Goal: Task Accomplishment & Management: Manage account settings

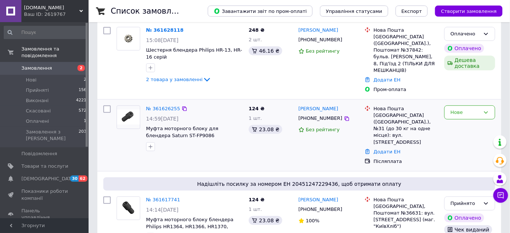
scroll to position [100, 0]
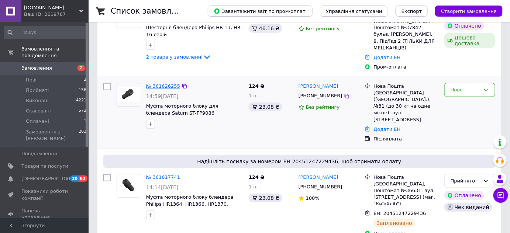
click at [152, 83] on link "№ 361626255" at bounding box center [163, 86] width 34 height 6
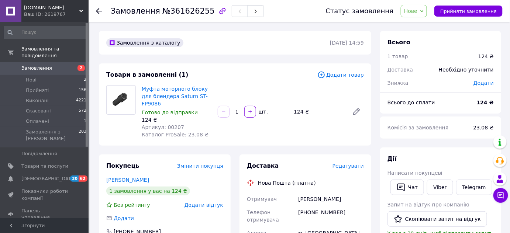
click at [418, 13] on span "Нове" at bounding box center [410, 11] width 13 height 6
click at [417, 26] on li "Прийнято" at bounding box center [418, 25] width 34 height 11
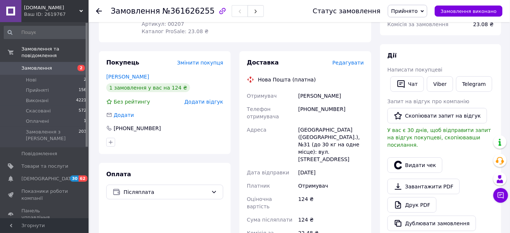
scroll to position [67, 0]
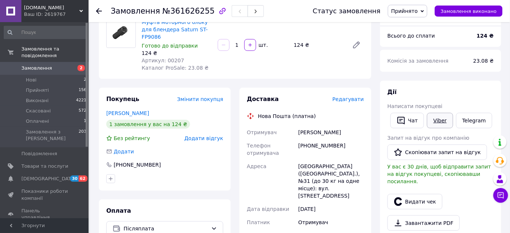
click at [432, 124] on link "Viber" at bounding box center [440, 121] width 26 height 16
click at [497, 96] on div "[PERSON_NAME] покупцеві   Чат Viber Telegram Запит на відгук про компанію   Ско…" at bounding box center [440, 178] width 121 height 195
click at [434, 123] on link "Viber" at bounding box center [440, 121] width 26 height 16
click at [484, 91] on div "Дії" at bounding box center [441, 92] width 106 height 8
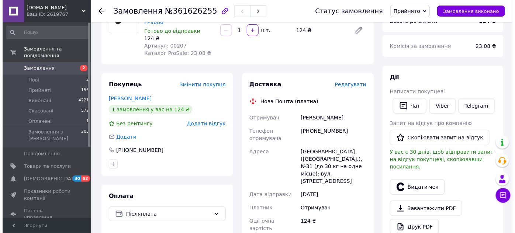
scroll to position [134, 0]
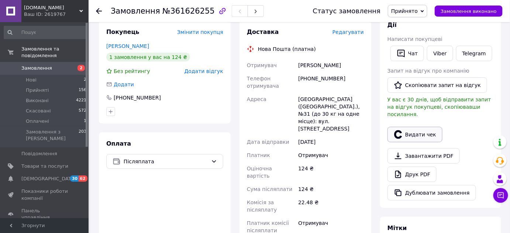
click at [401, 130] on icon "button" at bounding box center [398, 134] width 8 height 8
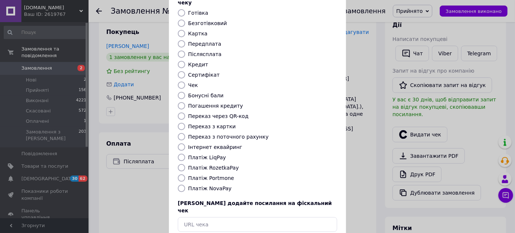
scroll to position [83, 0]
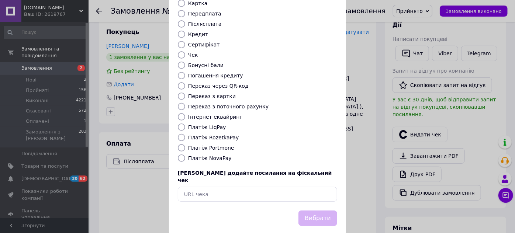
click at [292, 170] on div "Виберіть тип форми оплати, який буде вказаний у чеку Готівка Безготівковий Карт…" at bounding box center [257, 81] width 177 height 258
click at [293, 187] on input "text" at bounding box center [257, 194] width 159 height 15
paste input "[URL][DOMAIN_NAME]"
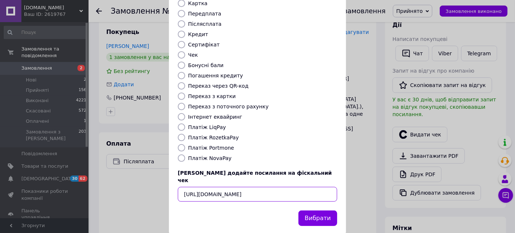
scroll to position [0, 9]
type input "[URL][DOMAIN_NAME]"
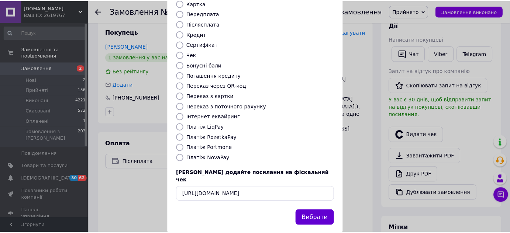
scroll to position [0, 0]
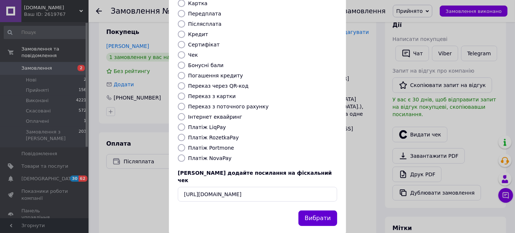
click at [312, 211] on button "Вибрати" at bounding box center [318, 219] width 39 height 16
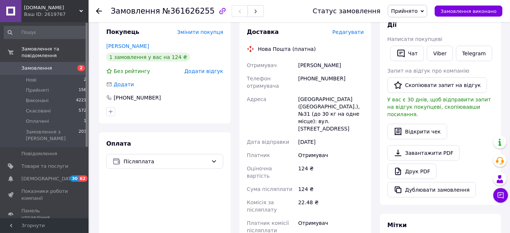
click at [327, 218] on div "Доставка Редагувати Нова Пошта (платна) Отримувач [PERSON_NAME] Телефон отримув…" at bounding box center [305, 168] width 117 height 281
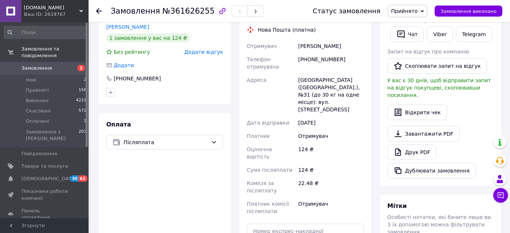
scroll to position [201, 0]
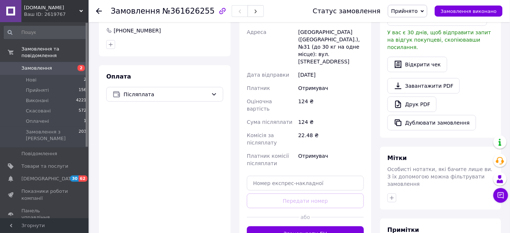
click at [317, 209] on div at bounding box center [337, 218] width 53 height 18
click at [318, 227] on button "Згенерувати ЕН" at bounding box center [305, 234] width 117 height 15
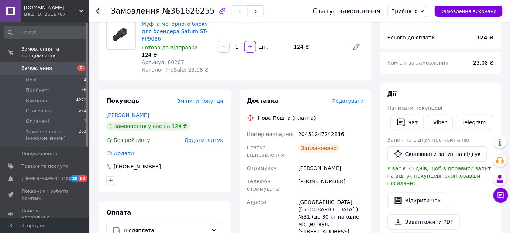
scroll to position [0, 0]
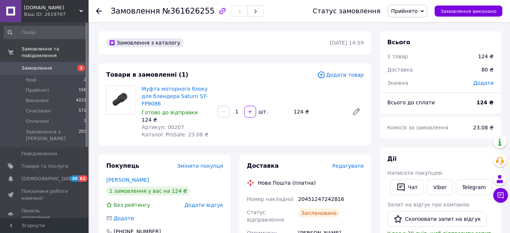
click at [54, 65] on span "Замовлення" at bounding box center [44, 68] width 47 height 7
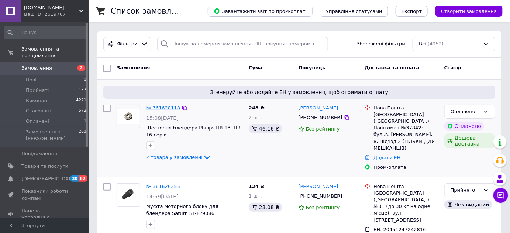
click at [153, 110] on link "№ 361628118" at bounding box center [163, 108] width 34 height 6
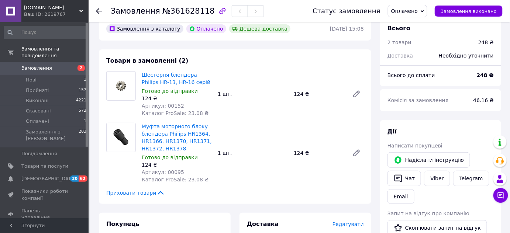
scroll to position [67, 0]
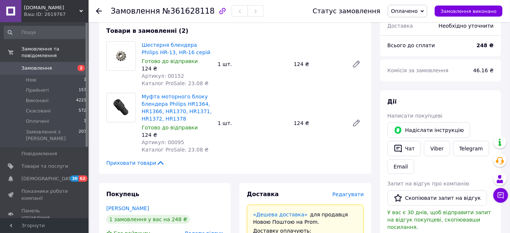
click at [403, 15] on span "Оплачено" at bounding box center [408, 11] width 40 height 13
click at [404, 24] on li "Прийнято" at bounding box center [407, 25] width 39 height 11
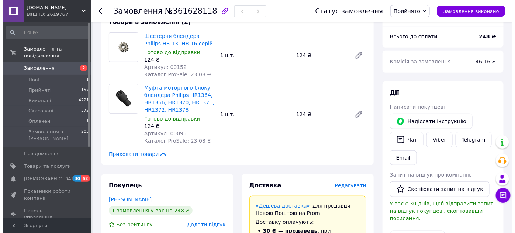
scroll to position [168, 0]
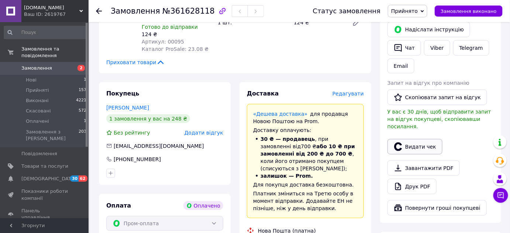
click at [420, 139] on button "Видати чек" at bounding box center [415, 147] width 55 height 16
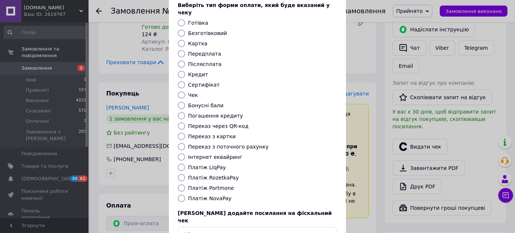
scroll to position [83, 0]
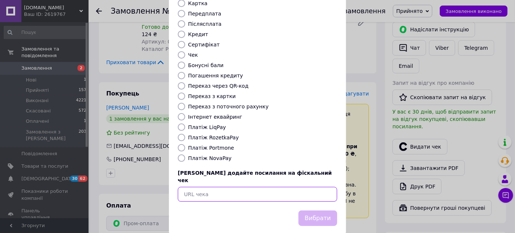
click at [290, 187] on input "text" at bounding box center [257, 194] width 159 height 15
paste input "[URL][DOMAIN_NAME]"
type input "[URL][DOMAIN_NAME]"
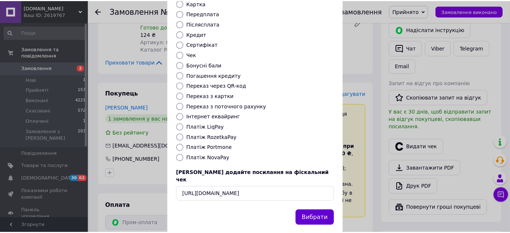
scroll to position [0, 0]
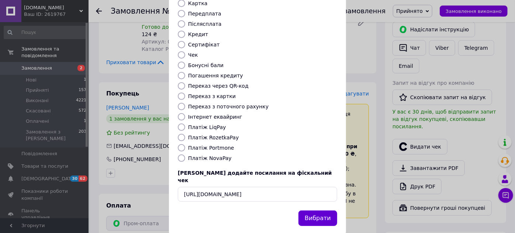
click at [332, 211] on button "Вибрати" at bounding box center [318, 219] width 39 height 16
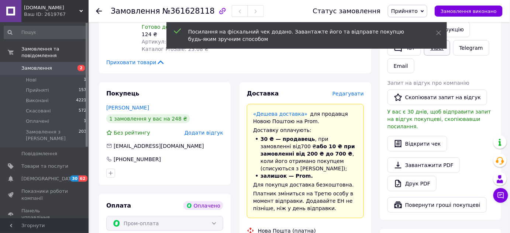
click at [444, 53] on link "Viber" at bounding box center [437, 48] width 26 height 16
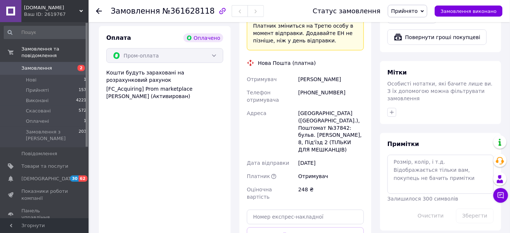
scroll to position [369, 0]
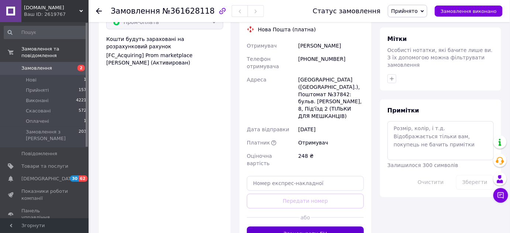
click at [313, 227] on button "Згенерувати ЕН" at bounding box center [305, 234] width 117 height 15
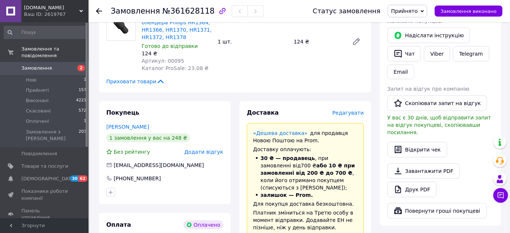
scroll to position [0, 0]
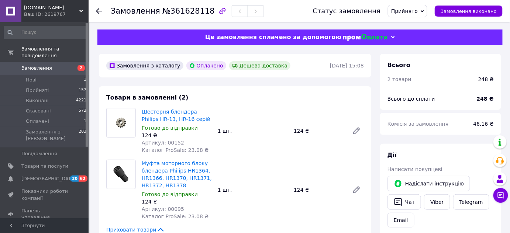
click at [65, 65] on span "Замовлення" at bounding box center [44, 68] width 47 height 7
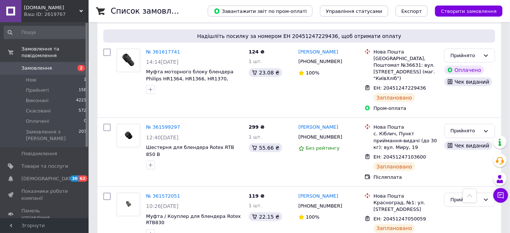
scroll to position [268, 0]
